Goal: Communication & Community: Answer question/provide support

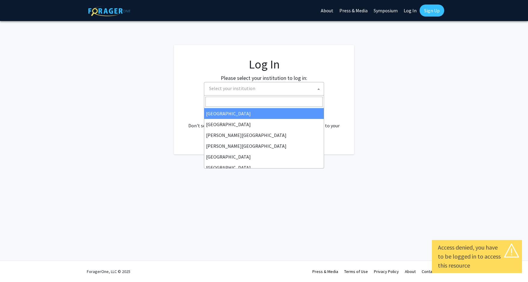
click at [244, 87] on span "Select your institution" at bounding box center [232, 88] width 46 height 6
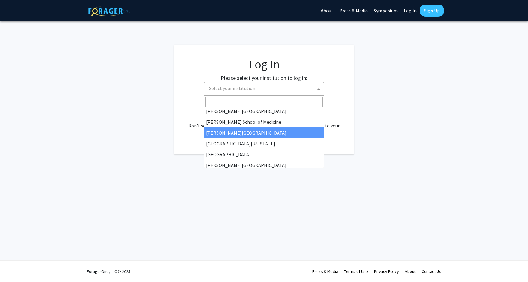
scroll to position [180, 0]
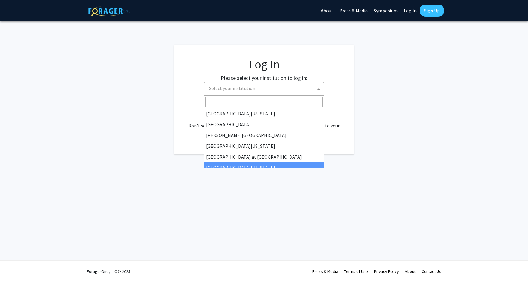
select select "13"
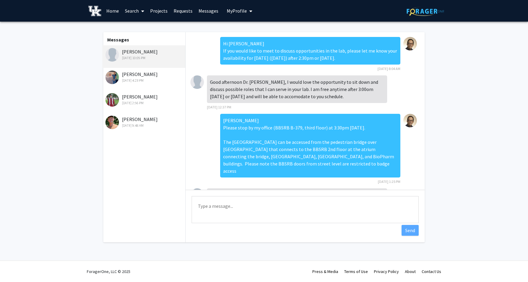
click at [153, 78] on div "[PERSON_NAME] [DATE] 4:23 PM" at bounding box center [144, 77] width 78 height 13
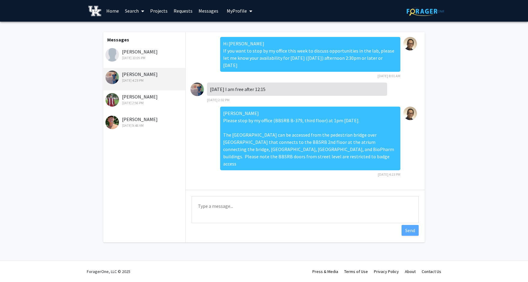
click at [231, 202] on textarea "Type a message" at bounding box center [305, 209] width 227 height 27
type textarea "[PERSON_NAME] I overlooked a commitment from 1-2pm. Can you stop by at 2pm?"
click at [413, 231] on button "Send" at bounding box center [410, 230] width 17 height 11
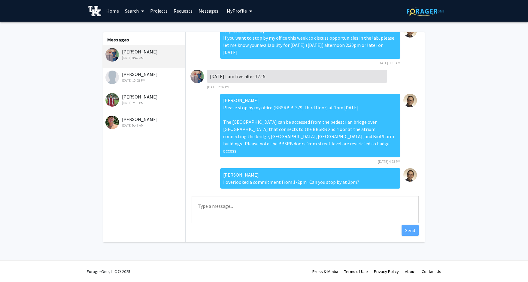
scroll to position [20, 0]
